Goal: Task Accomplishment & Management: Manage account settings

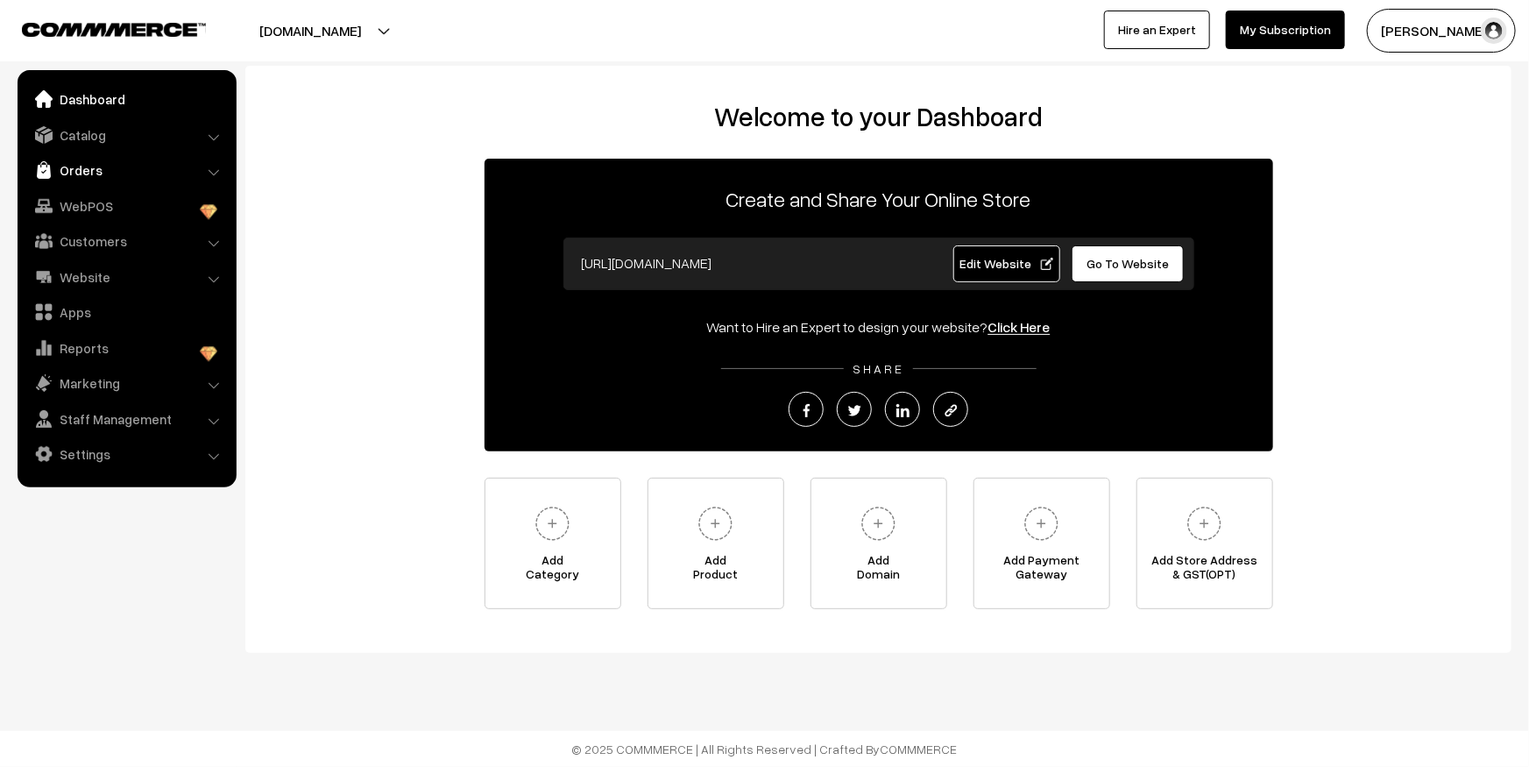
click at [117, 169] on link "Orders" at bounding box center [126, 170] width 208 height 32
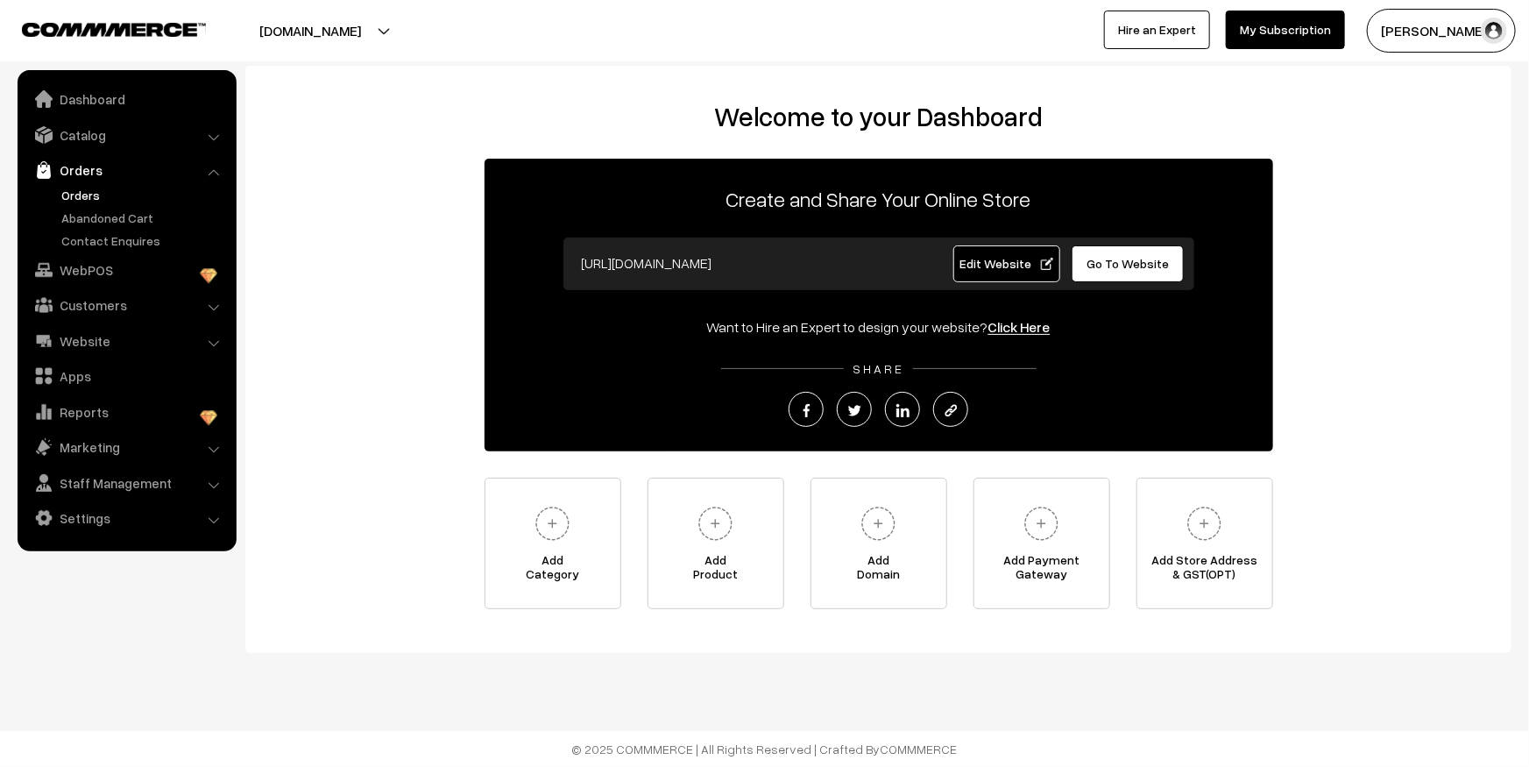
click at [77, 193] on link "Orders" at bounding box center [143, 195] width 173 height 18
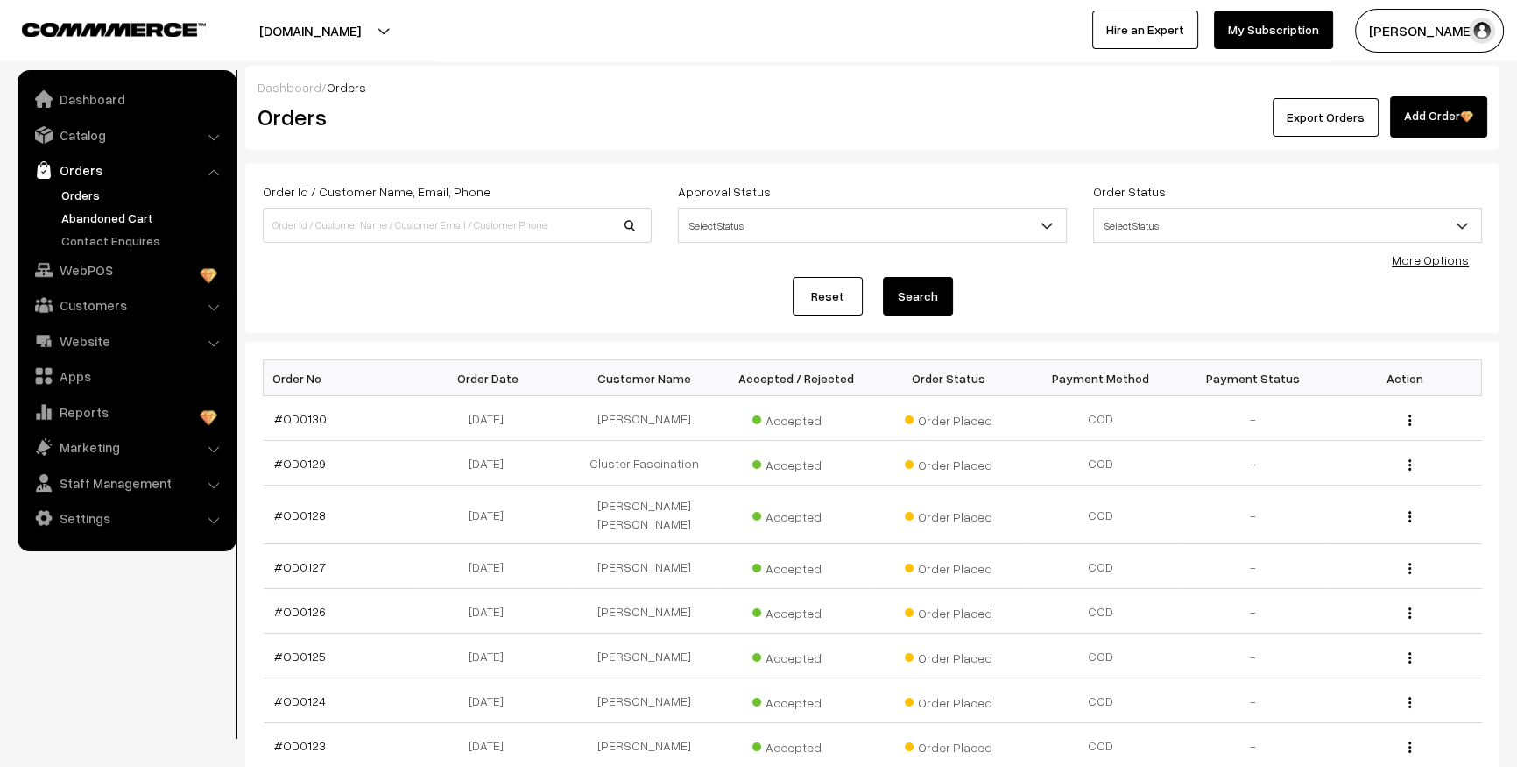
click at [102, 210] on link "Abandoned Cart" at bounding box center [143, 217] width 173 height 18
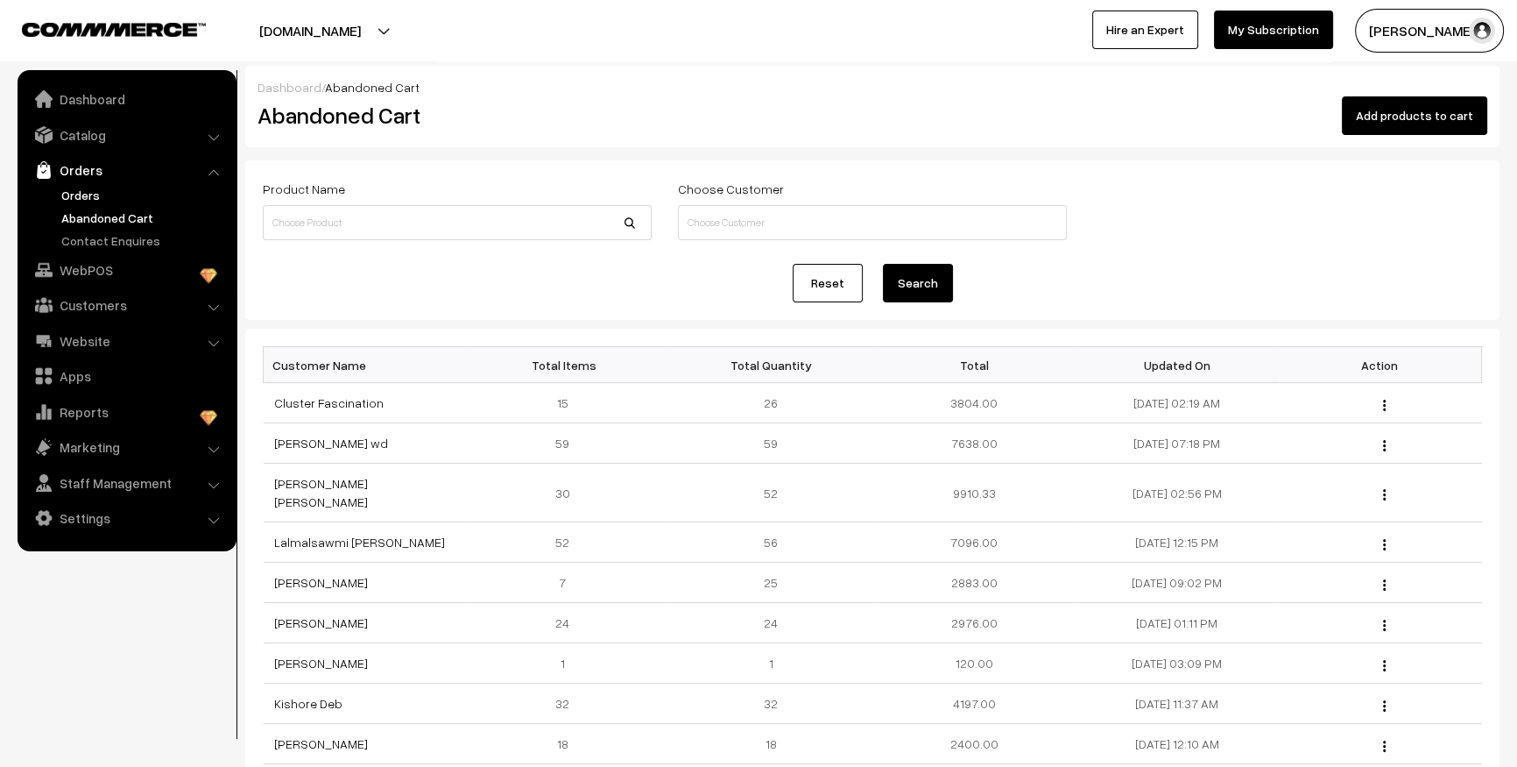
click at [98, 194] on link "Orders" at bounding box center [143, 195] width 173 height 18
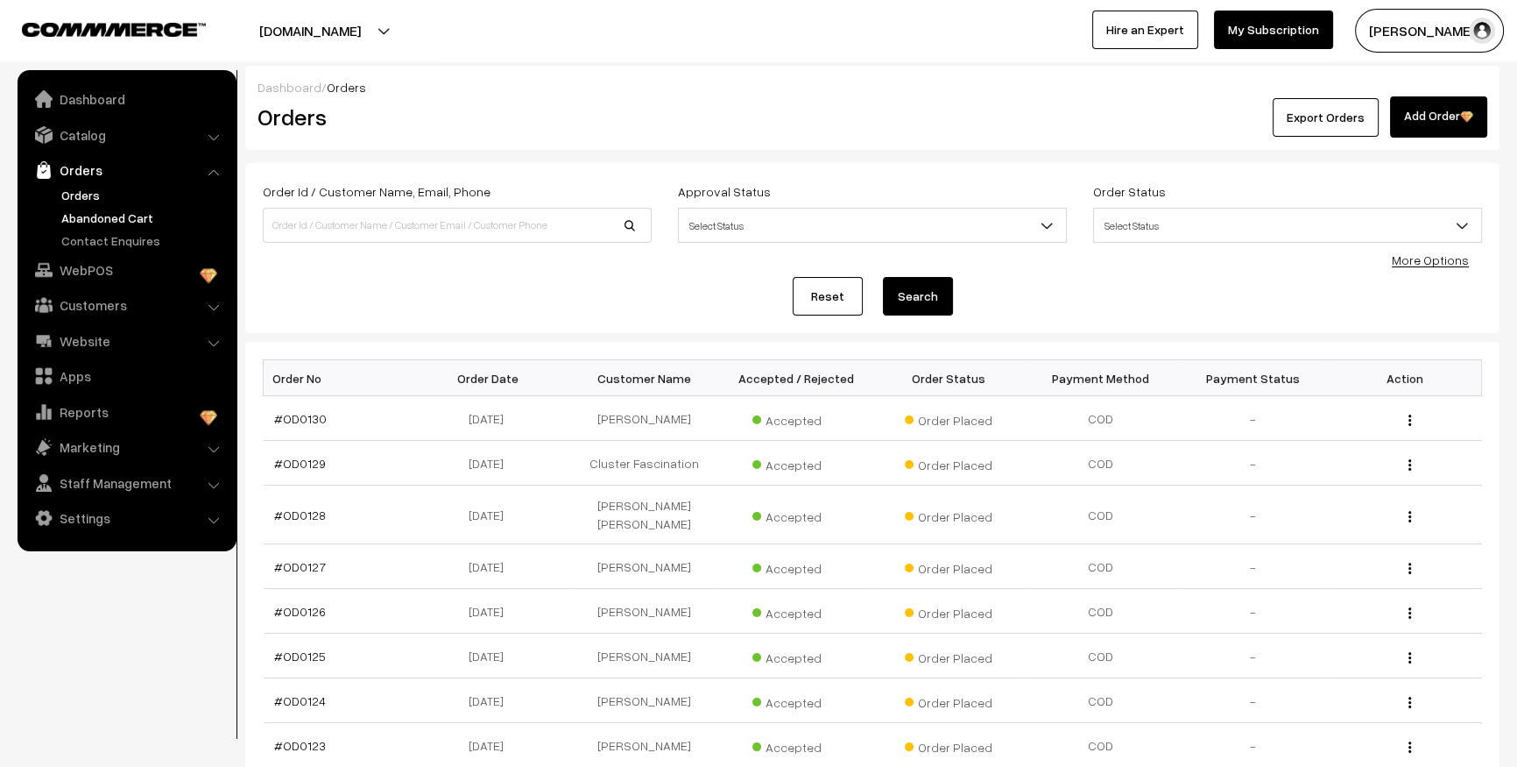
click at [134, 217] on link "Abandoned Cart" at bounding box center [143, 217] width 173 height 18
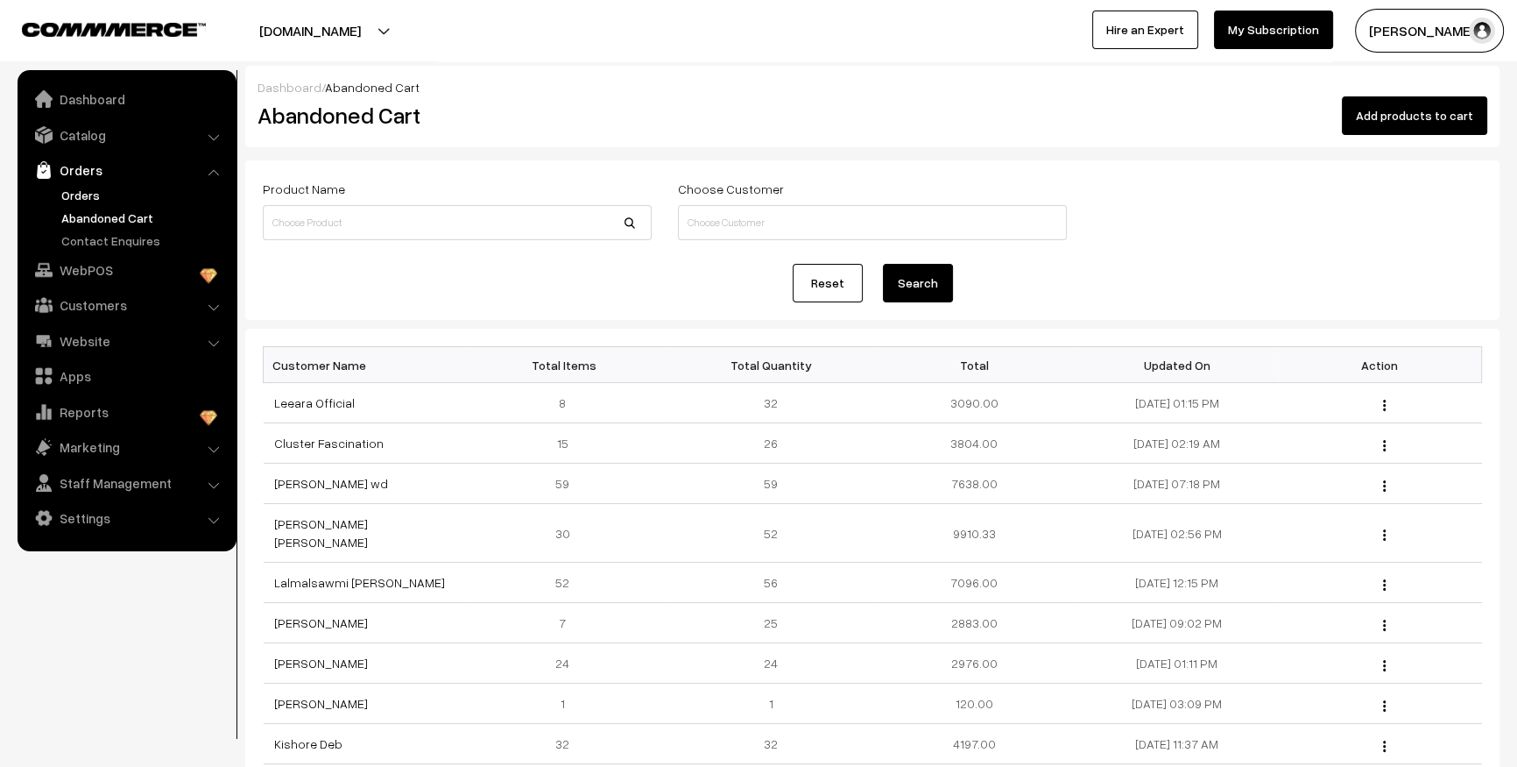
click at [71, 188] on link "Orders" at bounding box center [143, 195] width 173 height 18
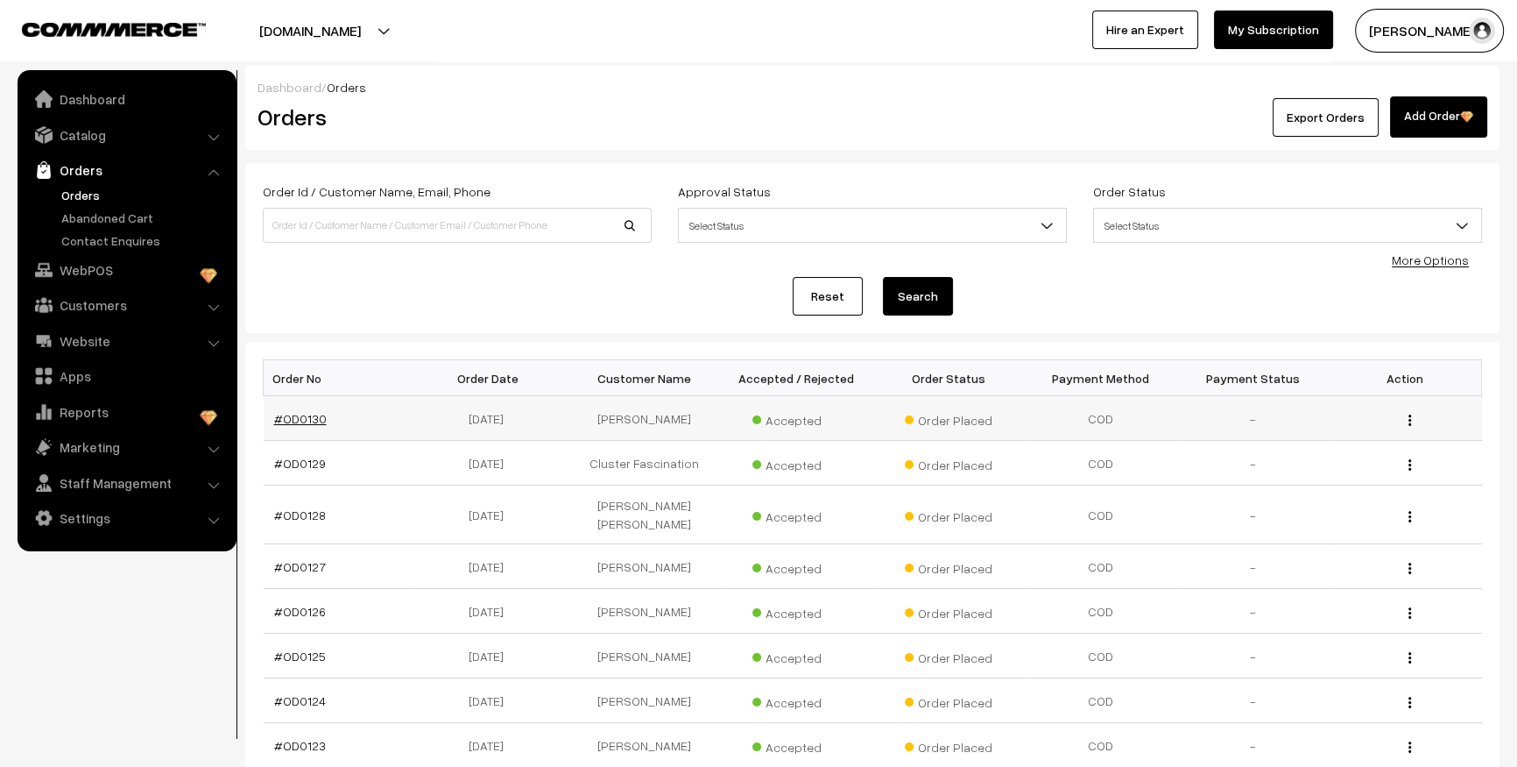
click at [314, 420] on link "#OD0130" at bounding box center [300, 418] width 53 height 15
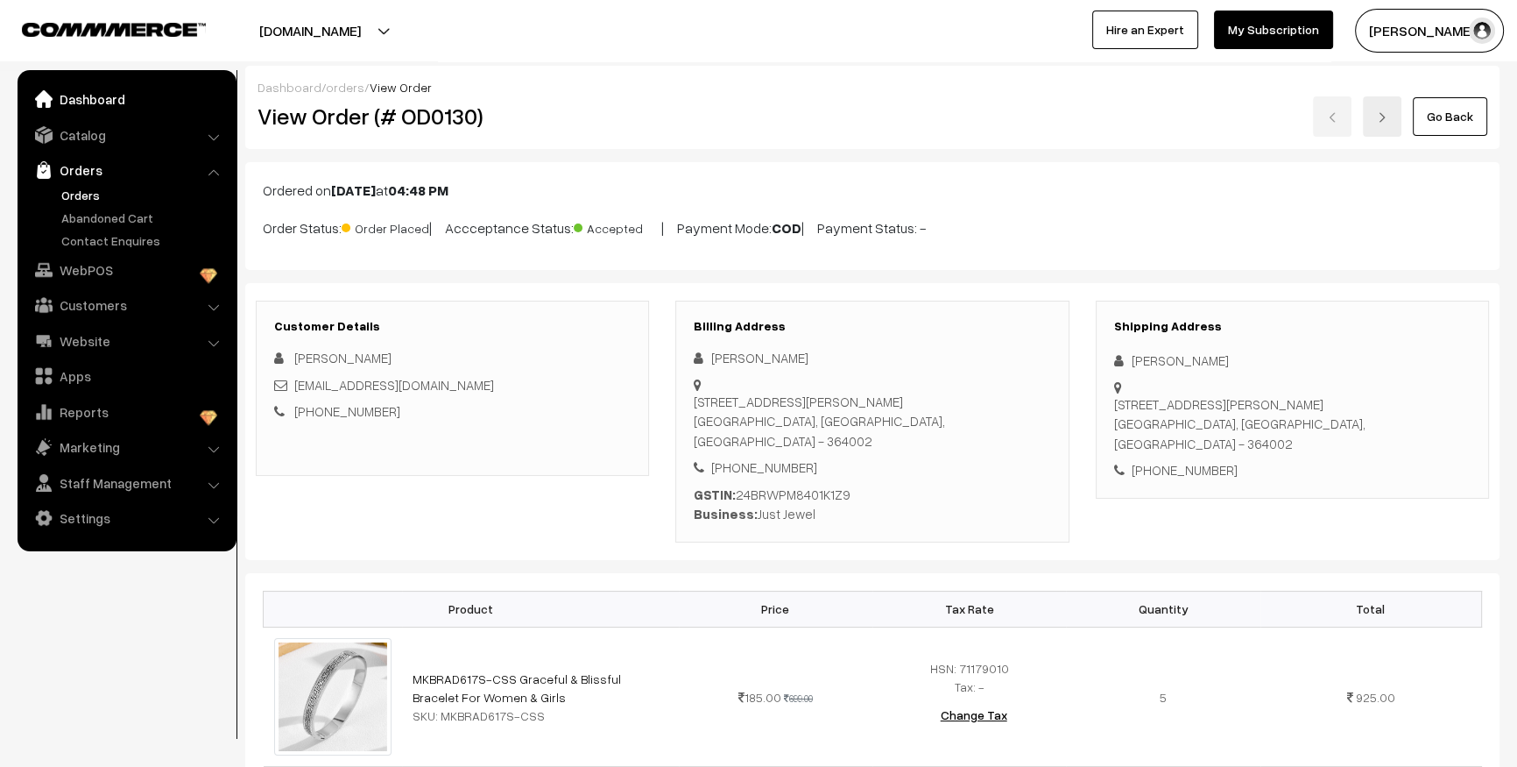
click at [120, 108] on link "Dashboard" at bounding box center [126, 99] width 208 height 32
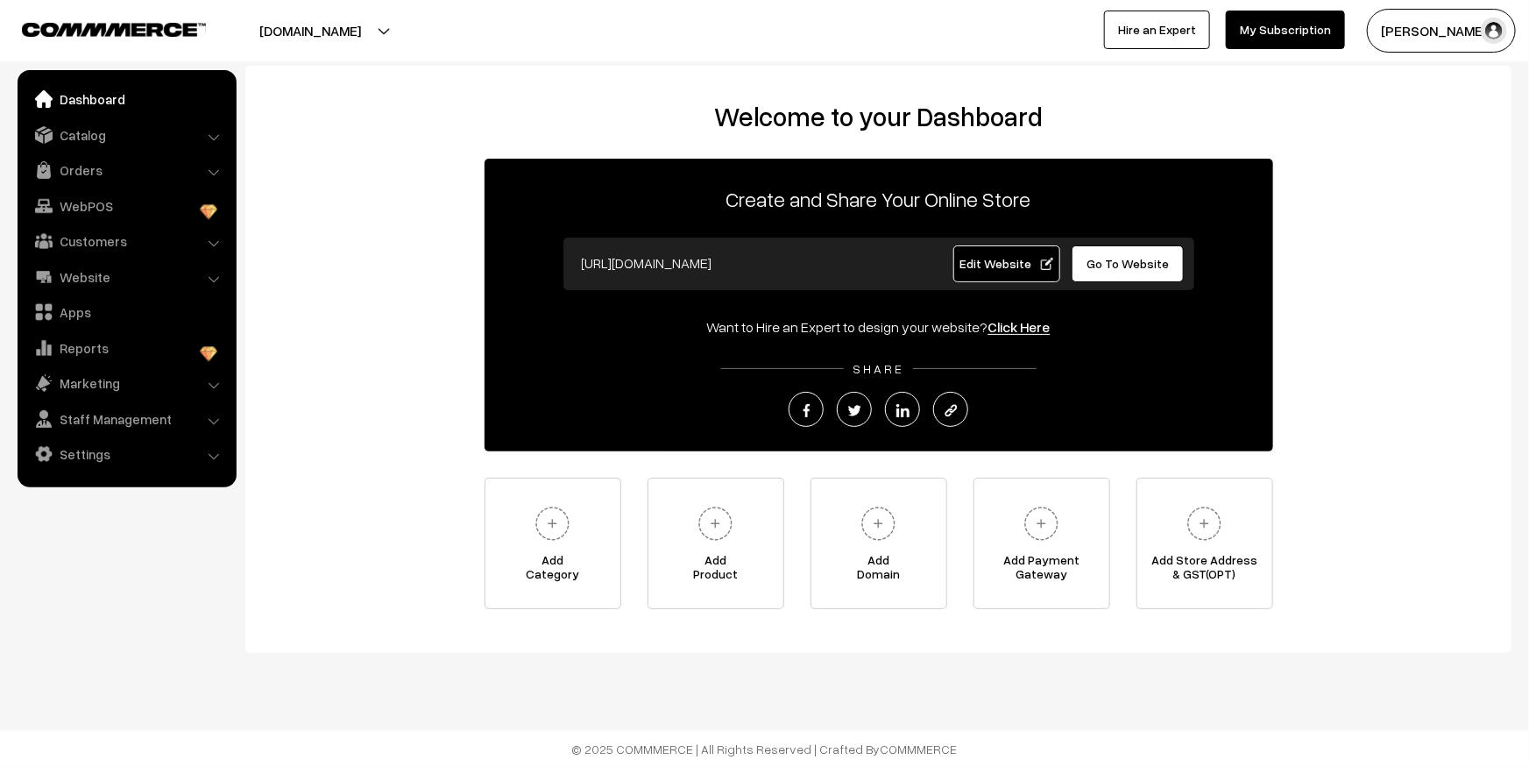
click at [111, 141] on link "Catalog" at bounding box center [126, 135] width 208 height 32
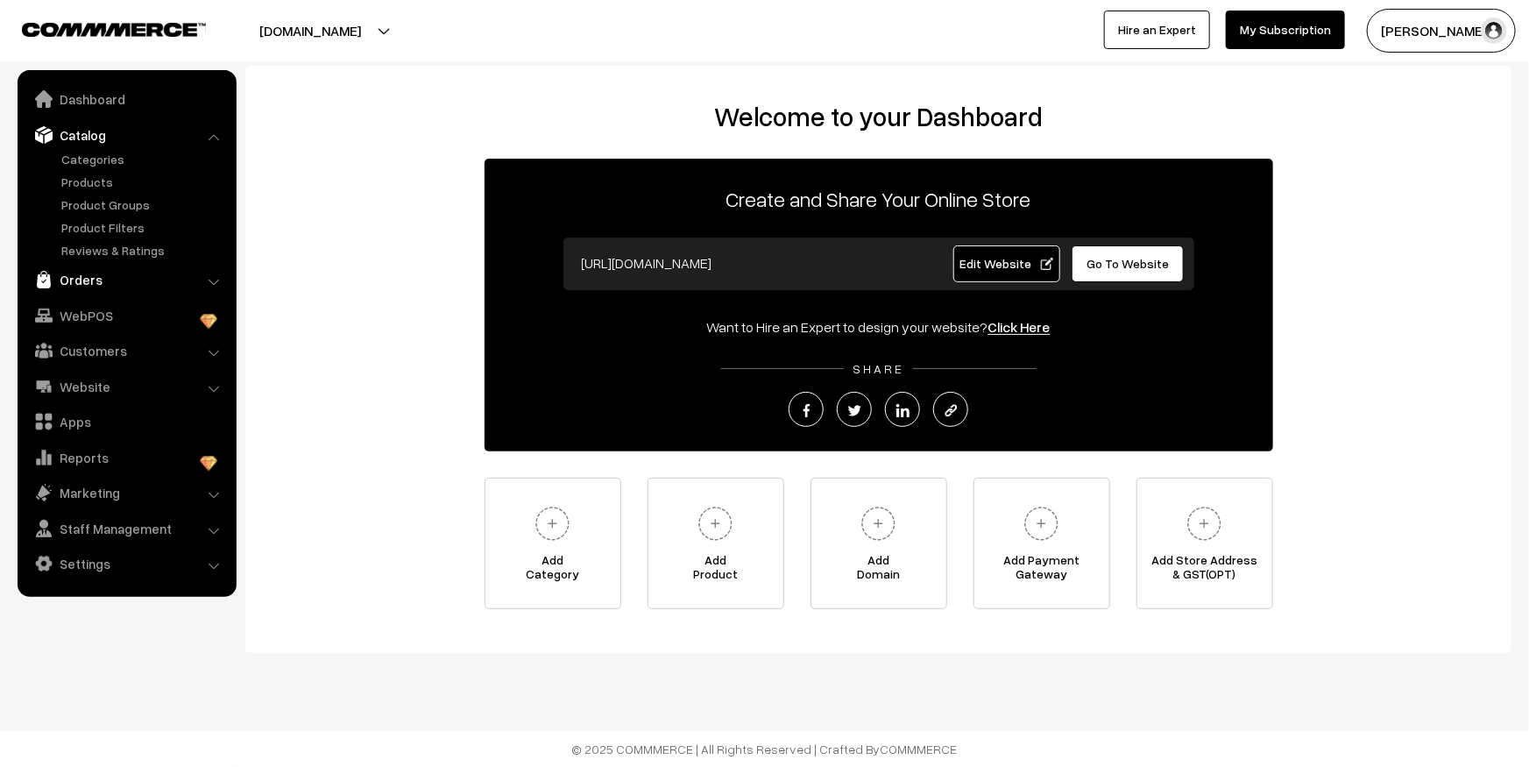
click at [95, 293] on link "Orders" at bounding box center [126, 280] width 208 height 32
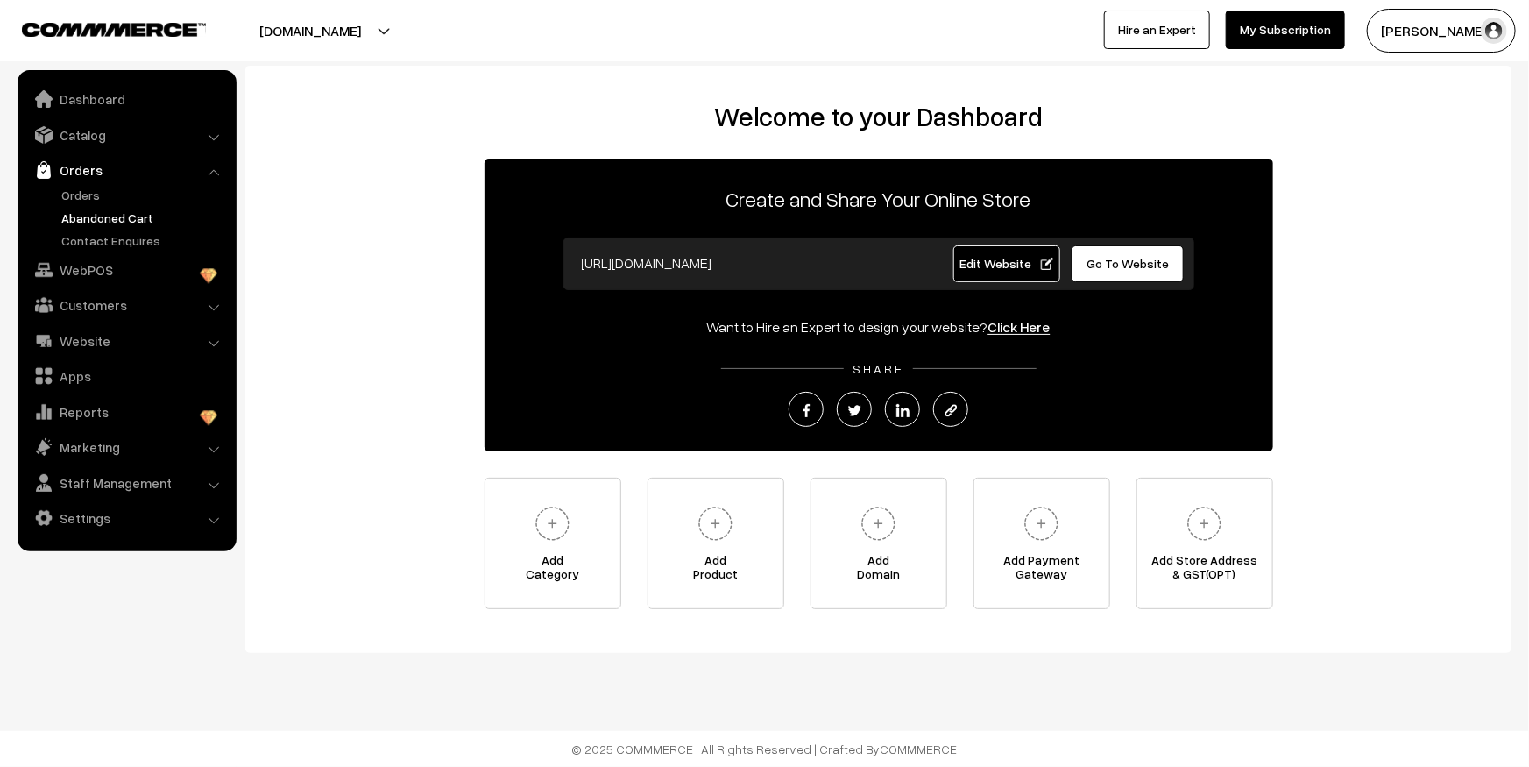
click at [95, 211] on link "Abandoned Cart" at bounding box center [143, 217] width 173 height 18
